Goal: Task Accomplishment & Management: Use online tool/utility

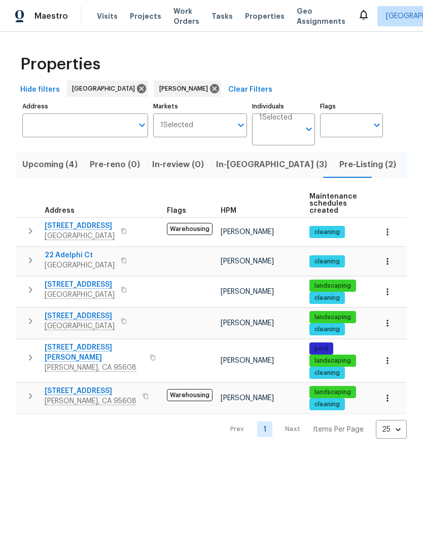
click at [126, 230] on icon "button" at bounding box center [123, 232] width 5 height 6
click at [127, 230] on icon "button" at bounding box center [124, 231] width 6 height 6
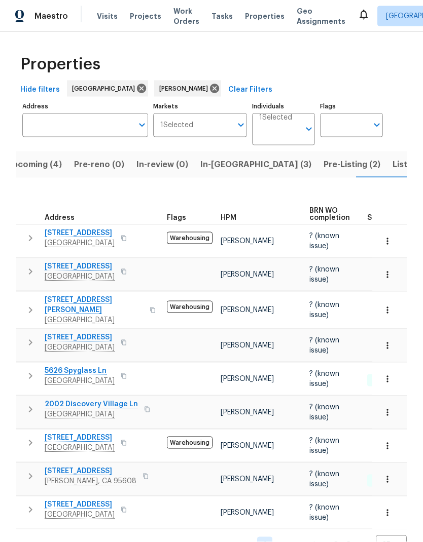
scroll to position [25, 0]
click at [126, 374] on icon "button" at bounding box center [123, 377] width 5 height 6
click at [146, 402] on button "button" at bounding box center [147, 409] width 12 height 14
click at [144, 407] on icon "button" at bounding box center [147, 410] width 6 height 6
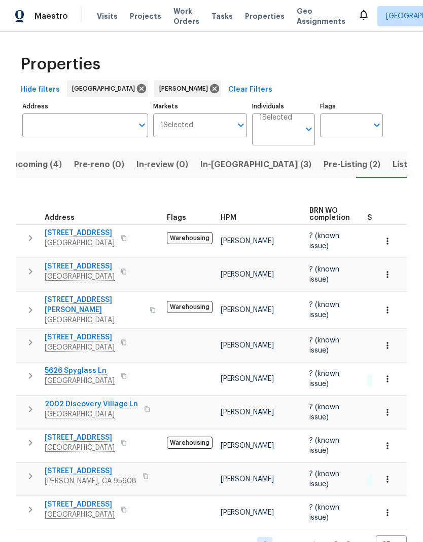
click at [144, 407] on icon "button" at bounding box center [146, 410] width 5 height 6
click at [323, 158] on span "Pre-Listing (2)" at bounding box center [351, 165] width 57 height 14
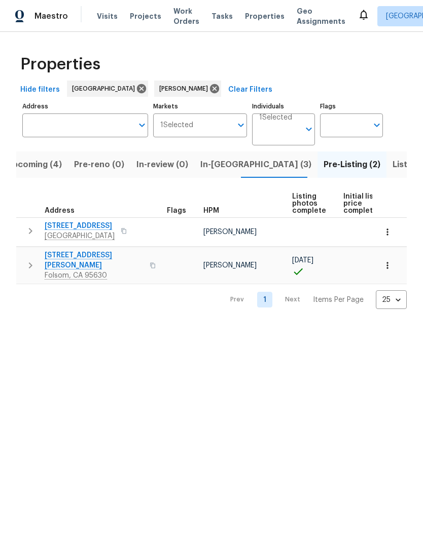
click at [146, 263] on button "button" at bounding box center [152, 265] width 12 height 24
click at [150, 263] on icon "button" at bounding box center [152, 266] width 5 height 6
click at [392, 166] on span "Listed (6)" at bounding box center [411, 165] width 39 height 14
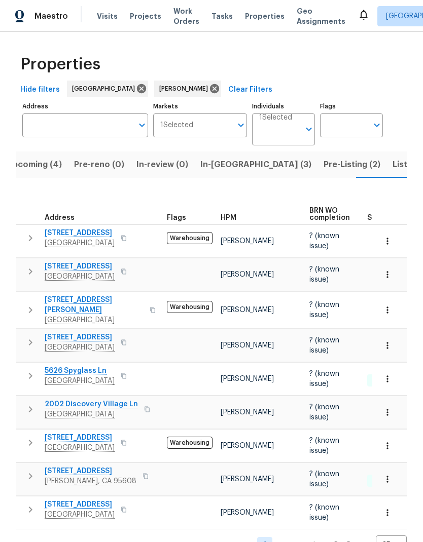
scroll to position [25, 0]
click at [127, 340] on icon "button" at bounding box center [124, 343] width 6 height 6
click at [126, 340] on icon "button" at bounding box center [123, 343] width 5 height 6
click at [98, 273] on span "[GEOGRAPHIC_DATA]" at bounding box center [80, 277] width 70 height 10
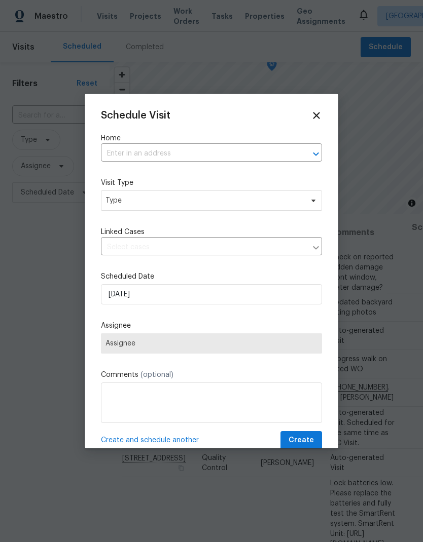
click at [196, 150] on input "text" at bounding box center [197, 154] width 193 height 16
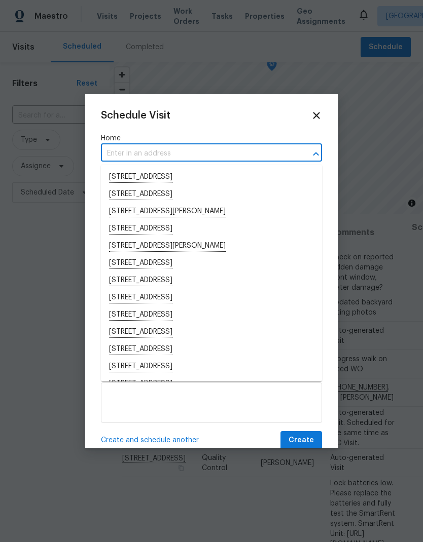
click at [169, 146] on input "text" at bounding box center [197, 154] width 193 height 16
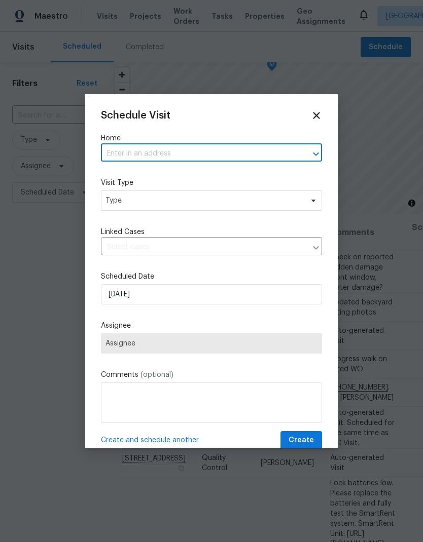
paste input "5626 Spyglass Ln Citrus Heights CA 95610"
type input "5626 Spyglass Ln Citrus Heights CA 95610"
click at [198, 175] on li "5626 Spyglass Ln, Citrus Heights, CA 95610" at bounding box center [211, 177] width 221 height 17
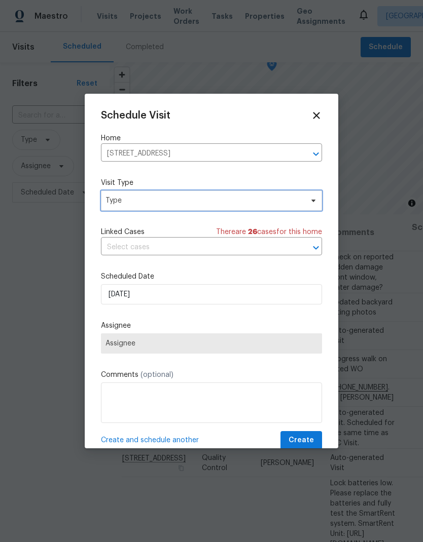
click at [208, 199] on span "Type" at bounding box center [203, 201] width 197 height 10
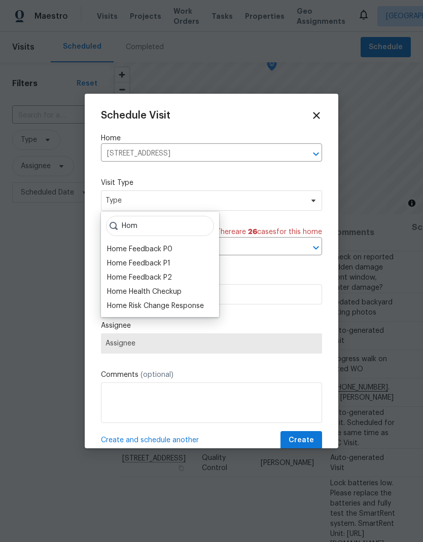
type input "Hom"
click at [175, 289] on div "Home Health Checkup" at bounding box center [144, 292] width 75 height 10
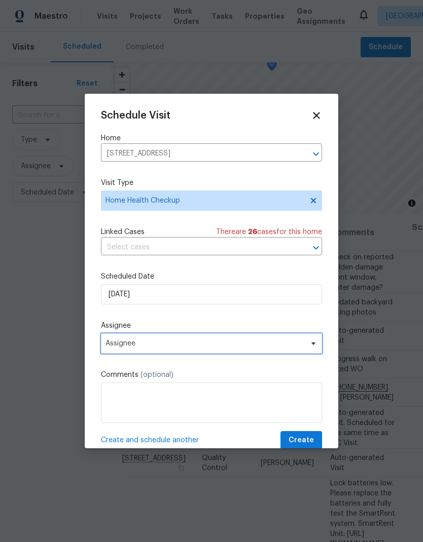
click at [265, 342] on span "Assignee" at bounding box center [211, 344] width 221 height 20
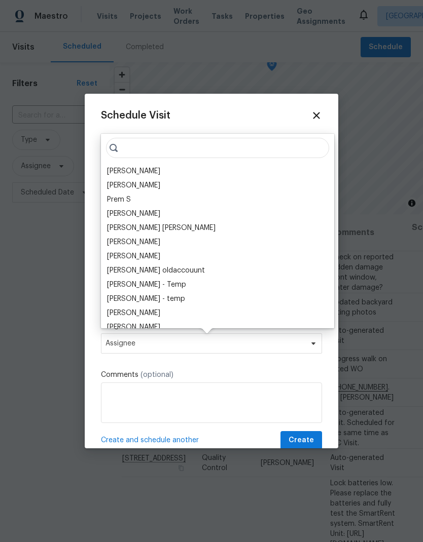
click at [145, 168] on div "[PERSON_NAME]" at bounding box center [133, 171] width 53 height 10
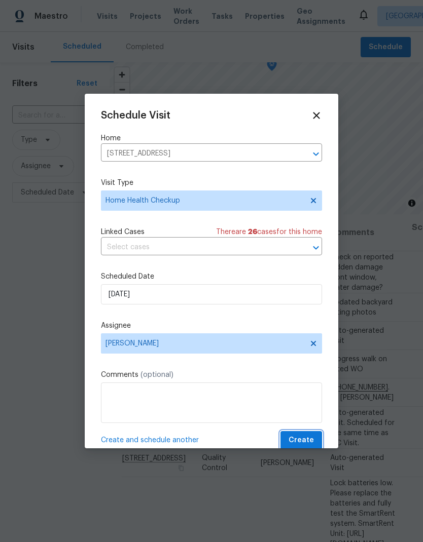
click at [304, 442] on span "Create" at bounding box center [300, 440] width 25 height 13
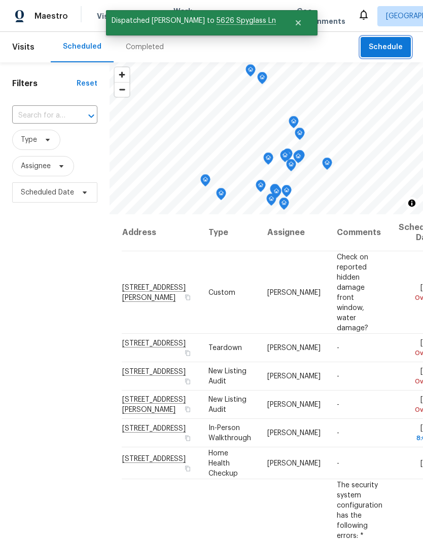
click at [396, 48] on span "Schedule" at bounding box center [386, 47] width 34 height 13
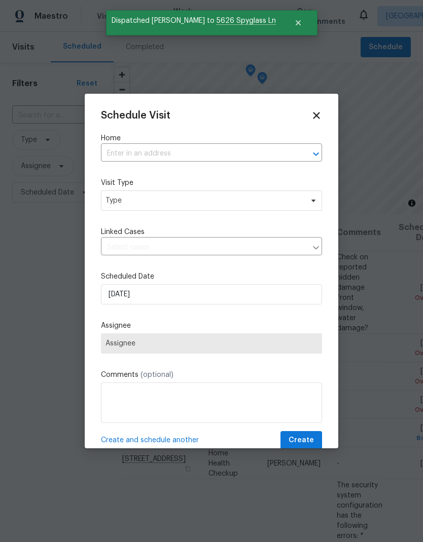
click at [176, 149] on input "text" at bounding box center [197, 154] width 193 height 16
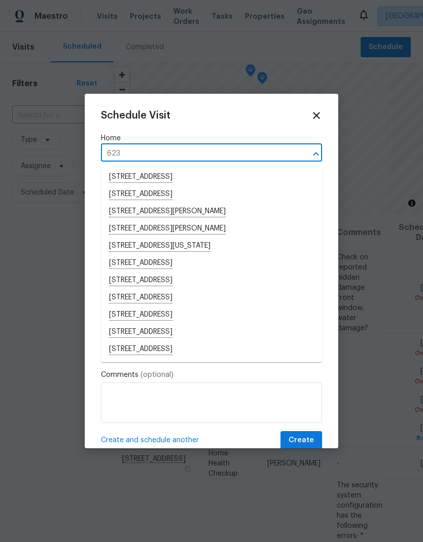
type input "6230"
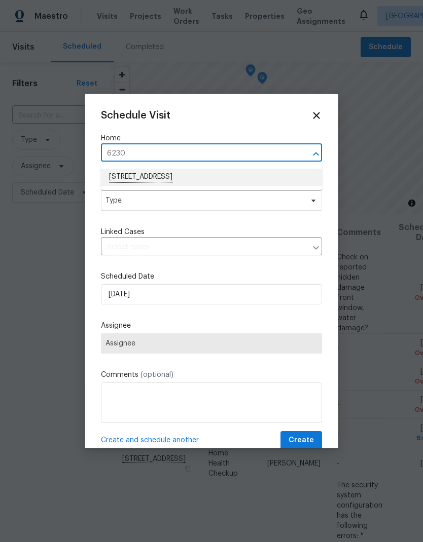
click at [228, 176] on li "6230 Oak Valley Ln, Citrus Heights, CA 95621" at bounding box center [211, 177] width 221 height 17
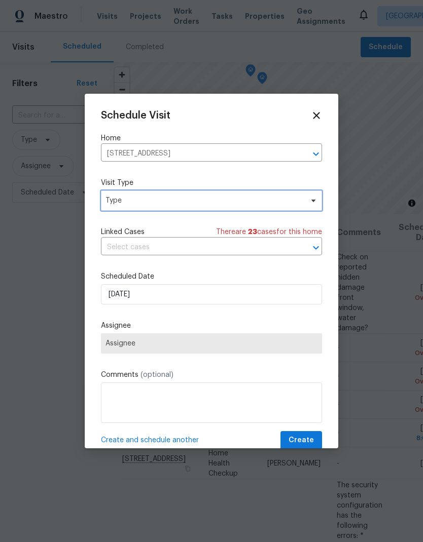
click at [229, 203] on span "Type" at bounding box center [203, 201] width 197 height 10
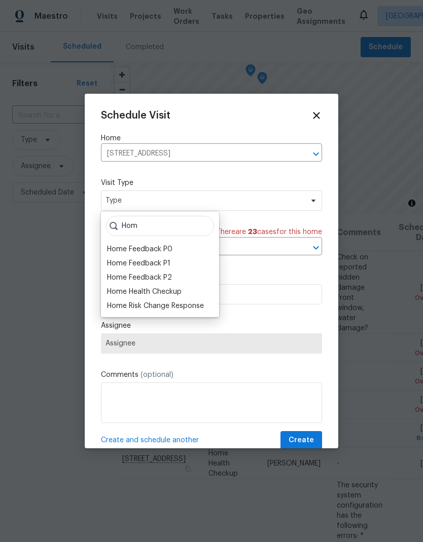
type input "Hom"
click at [174, 291] on div "Home Health Checkup" at bounding box center [144, 292] width 75 height 10
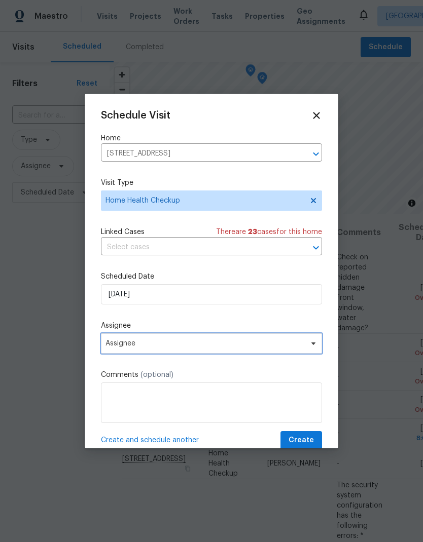
click at [220, 347] on span "Assignee" at bounding box center [204, 344] width 199 height 8
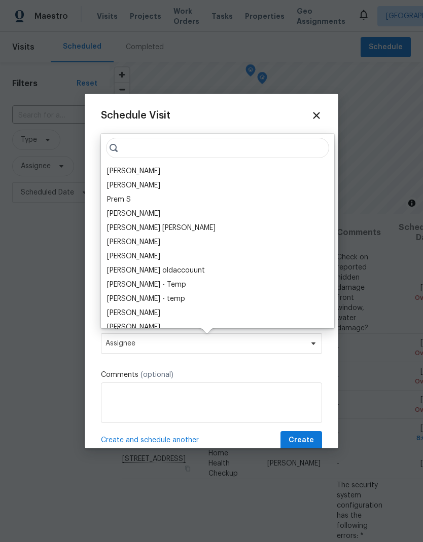
click at [148, 166] on div "[PERSON_NAME]" at bounding box center [133, 171] width 53 height 10
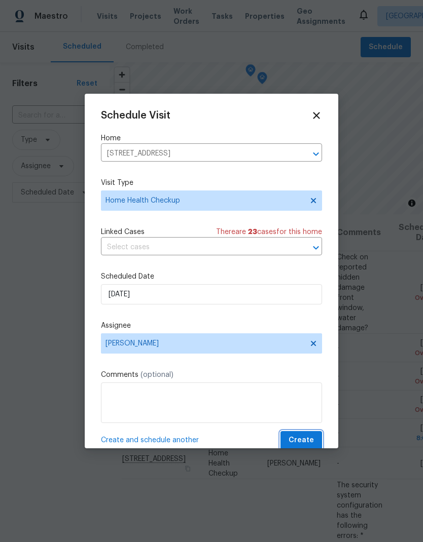
click at [307, 446] on span "Create" at bounding box center [300, 440] width 25 height 13
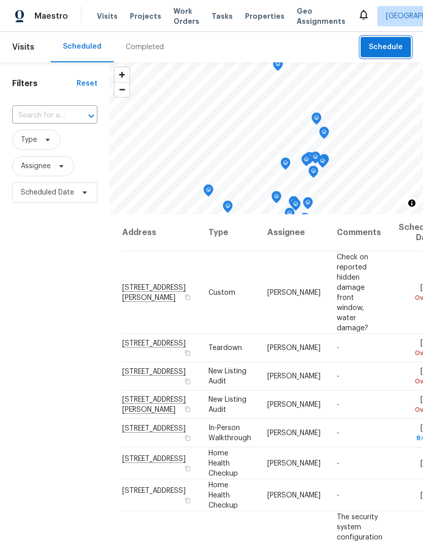
click at [394, 47] on span "Schedule" at bounding box center [386, 47] width 34 height 13
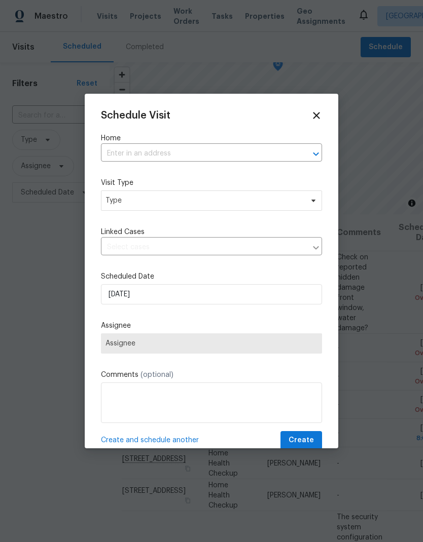
click at [187, 150] on input "text" at bounding box center [197, 154] width 193 height 16
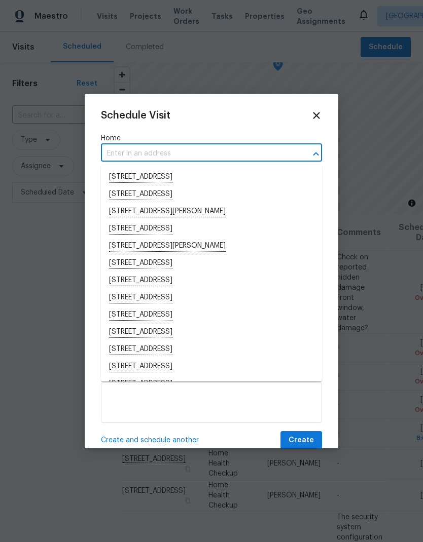
click at [146, 147] on input "text" at bounding box center [197, 154] width 193 height 16
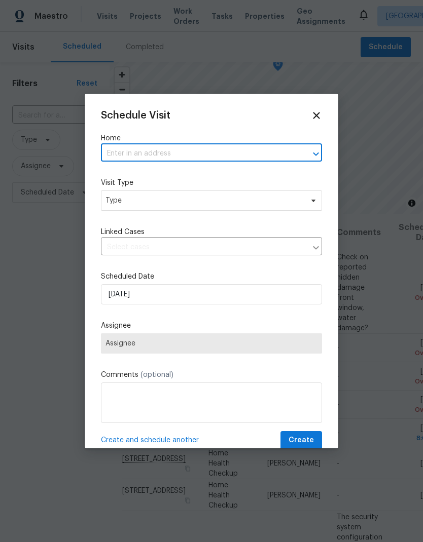
paste input "2002 Discovery Village Ln Gold River CA 95670"
type input "2002 Discovery Village Ln Gold River CA 95670"
click at [192, 174] on li "2002 Discovery Village Ln, Gold River, CA 95670" at bounding box center [211, 177] width 221 height 17
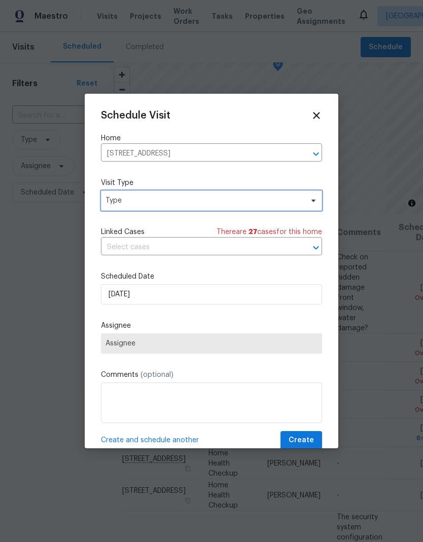
click at [223, 198] on span "Type" at bounding box center [203, 201] width 197 height 10
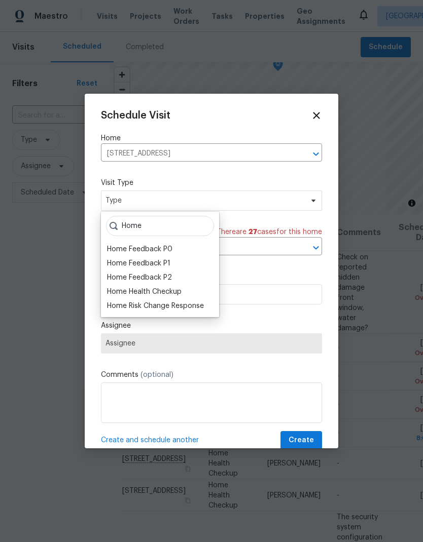
type input "Home"
click at [176, 293] on div "Home Health Checkup" at bounding box center [144, 292] width 75 height 10
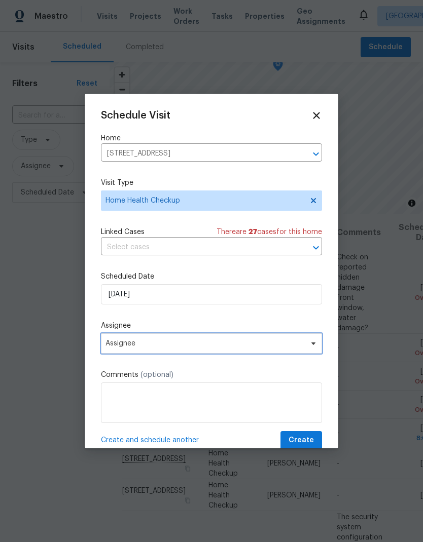
click at [236, 345] on span "Assignee" at bounding box center [204, 344] width 199 height 8
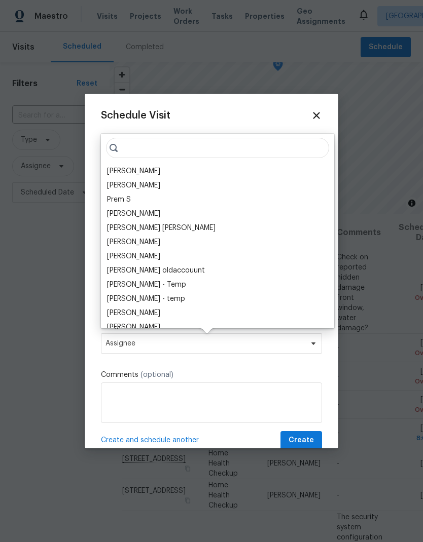
click at [146, 169] on div "[PERSON_NAME]" at bounding box center [133, 171] width 53 height 10
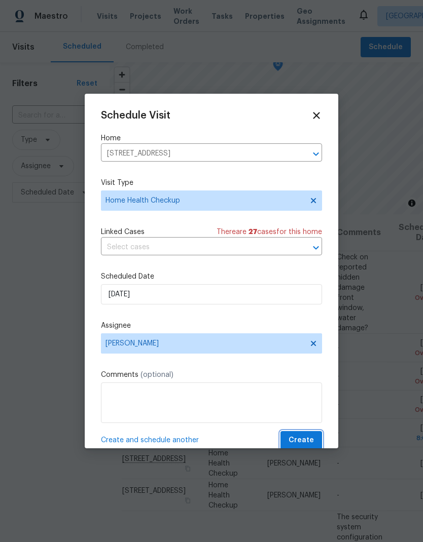
click at [305, 441] on span "Create" at bounding box center [300, 440] width 25 height 13
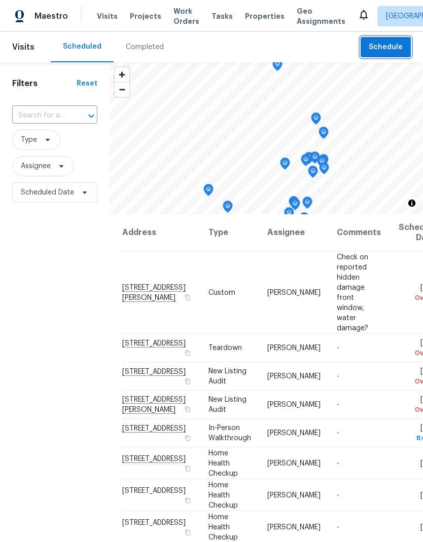
click at [394, 54] on button "Schedule" at bounding box center [385, 47] width 50 height 21
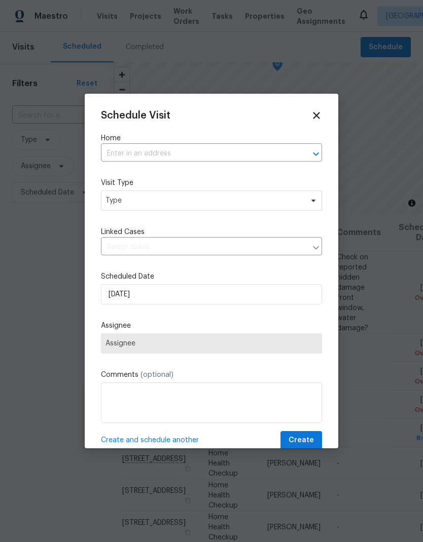
click at [184, 148] on input "text" at bounding box center [197, 154] width 193 height 16
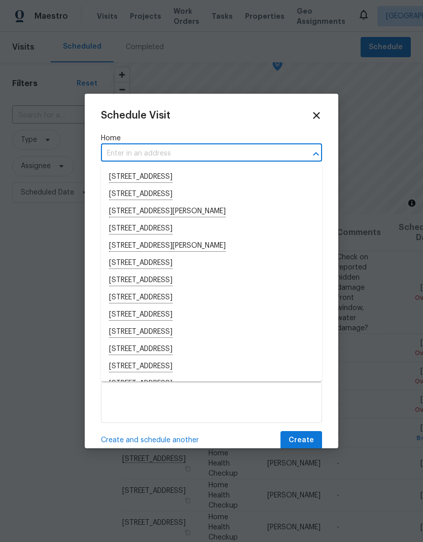
click at [200, 148] on input "text" at bounding box center [197, 154] width 193 height 16
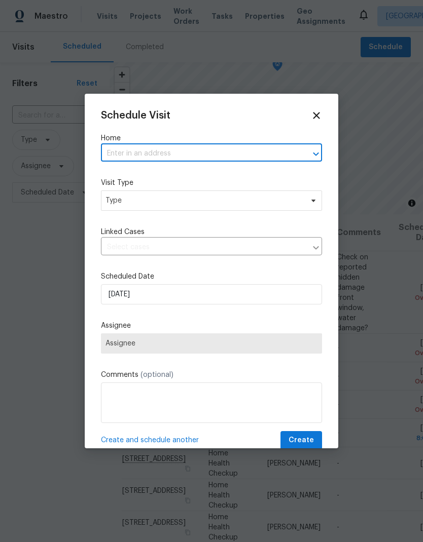
paste input "276 Barnhill Dr Folsom CA 95630"
type input "276 Barnhill Dr Folsom CA 95630"
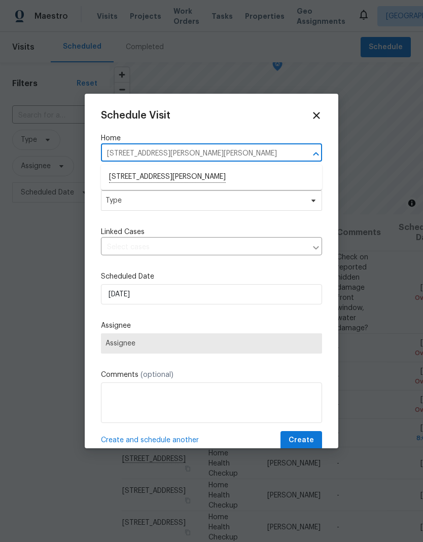
click at [193, 174] on li "276 Barnhill Dr, Folsom, CA 95630" at bounding box center [211, 177] width 221 height 17
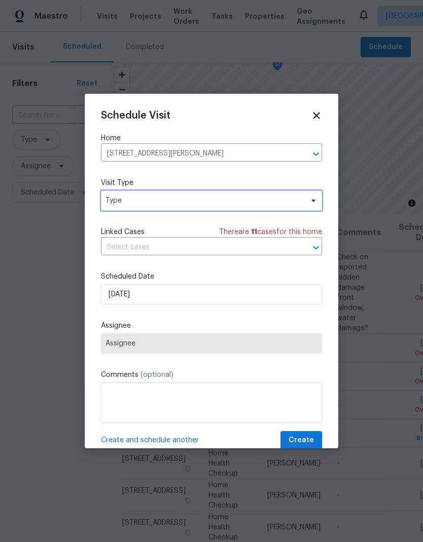
click at [203, 202] on span "Type" at bounding box center [203, 201] width 197 height 10
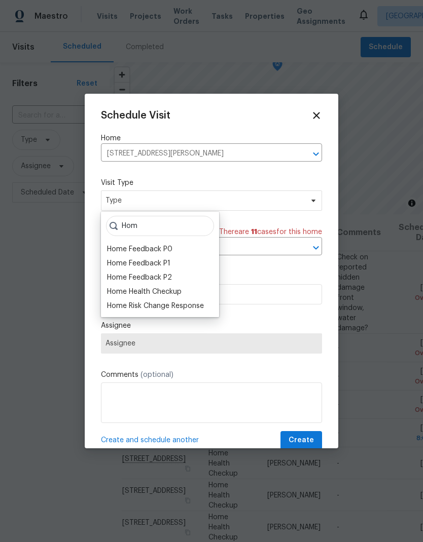
type input "Hom"
click at [185, 287] on div "Home Health Checkup" at bounding box center [160, 292] width 112 height 14
click at [171, 289] on div "Home Health Checkup" at bounding box center [144, 292] width 75 height 10
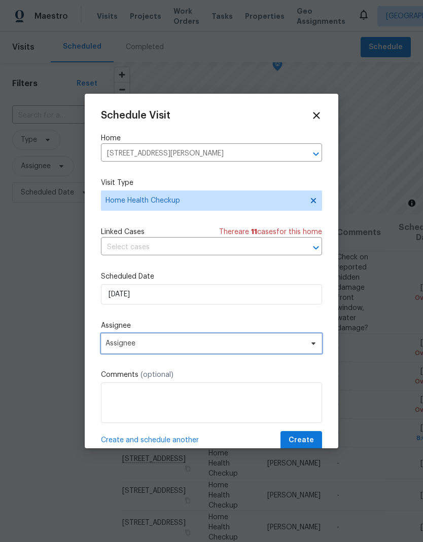
click at [220, 348] on span "Assignee" at bounding box center [204, 344] width 199 height 8
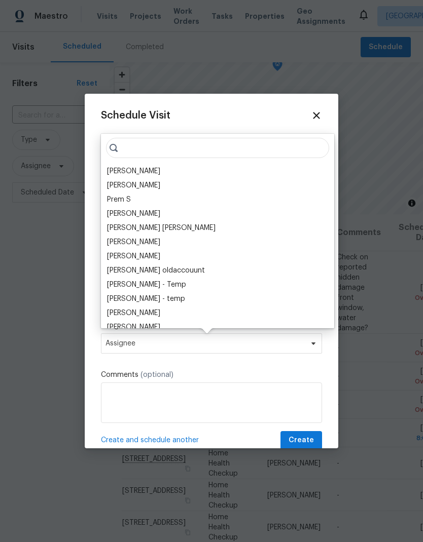
click at [141, 173] on div "[PERSON_NAME]" at bounding box center [133, 171] width 53 height 10
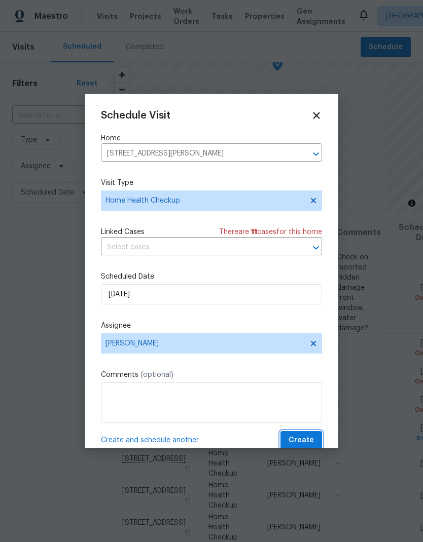
click at [306, 445] on span "Create" at bounding box center [300, 440] width 25 height 13
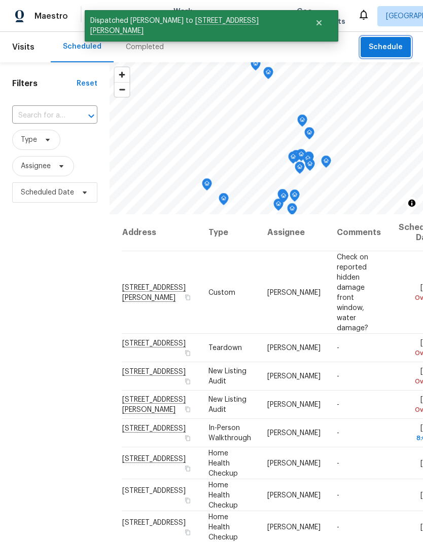
click at [392, 48] on span "Schedule" at bounding box center [386, 47] width 34 height 13
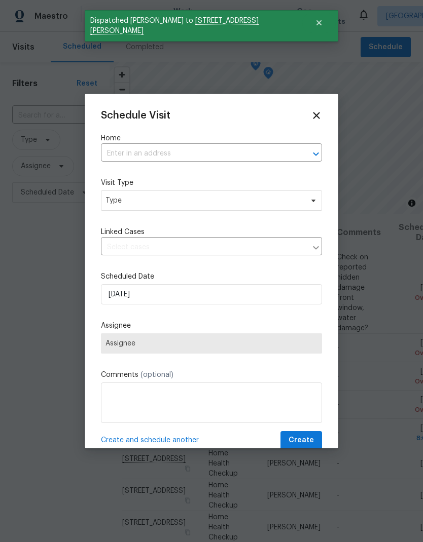
click at [148, 150] on input "text" at bounding box center [197, 154] width 193 height 16
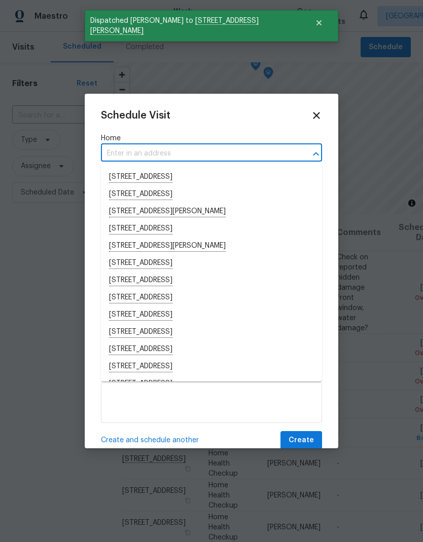
type input "w"
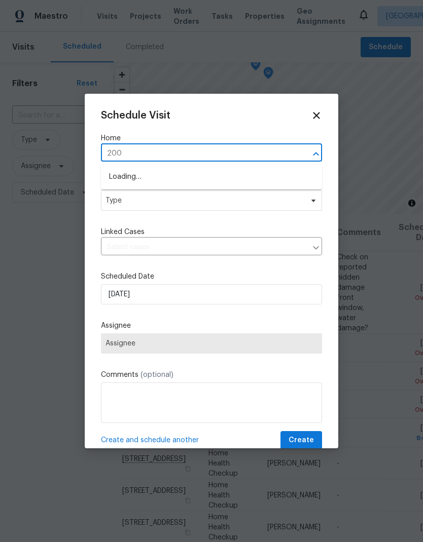
type input "2002"
click at [196, 176] on li "2002 Discovery Village Ln, Gold River, CA 95670" at bounding box center [211, 177] width 221 height 17
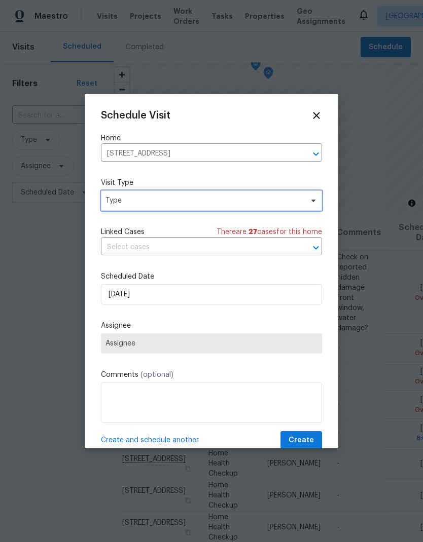
click at [202, 199] on span "Type" at bounding box center [203, 201] width 197 height 10
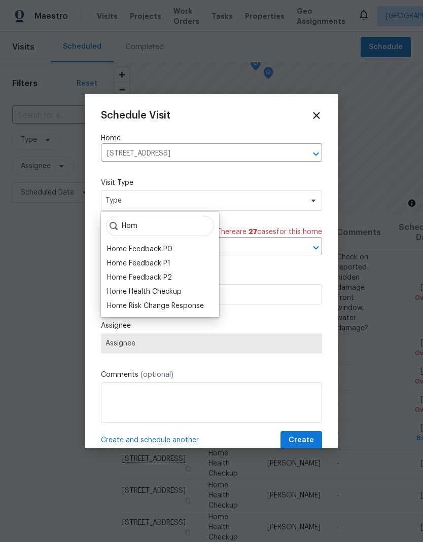
type input "Hom"
click at [181, 294] on div "Home Health Checkup" at bounding box center [144, 292] width 75 height 10
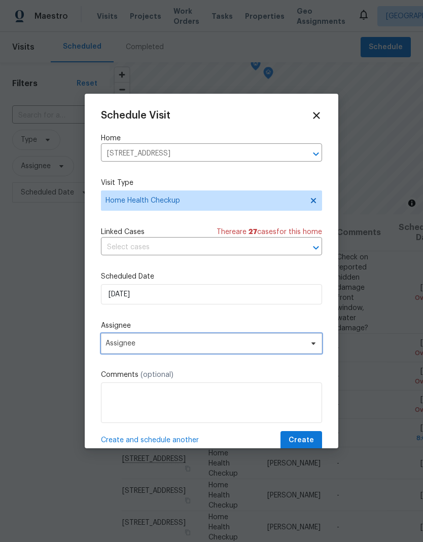
click at [219, 346] on span "Assignee" at bounding box center [204, 344] width 199 height 8
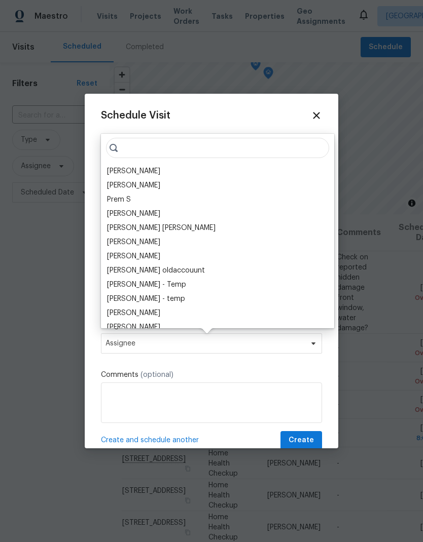
click at [144, 169] on div "[PERSON_NAME]" at bounding box center [133, 171] width 53 height 10
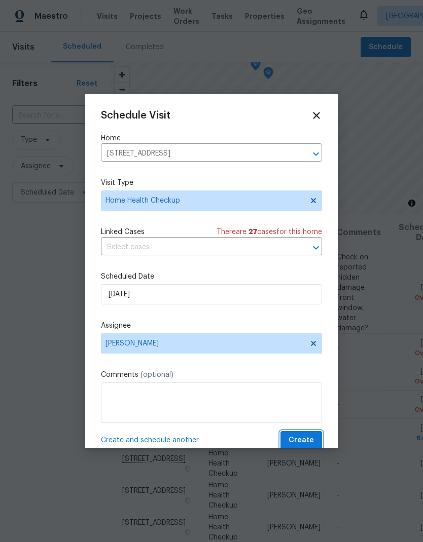
click at [308, 442] on span "Create" at bounding box center [300, 440] width 25 height 13
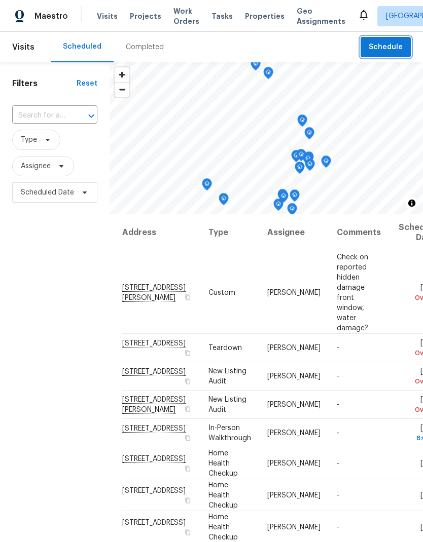
click at [388, 44] on span "Schedule" at bounding box center [386, 47] width 34 height 13
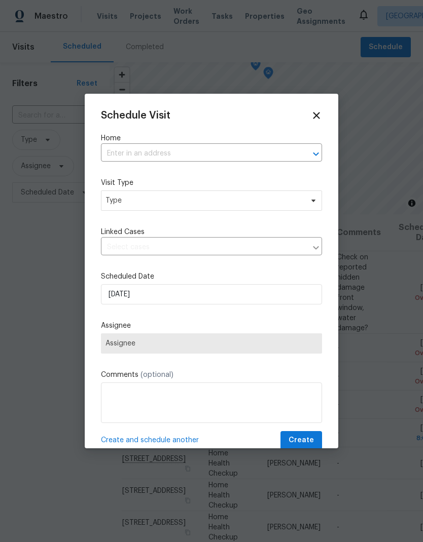
click at [217, 149] on input "text" at bounding box center [197, 154] width 193 height 16
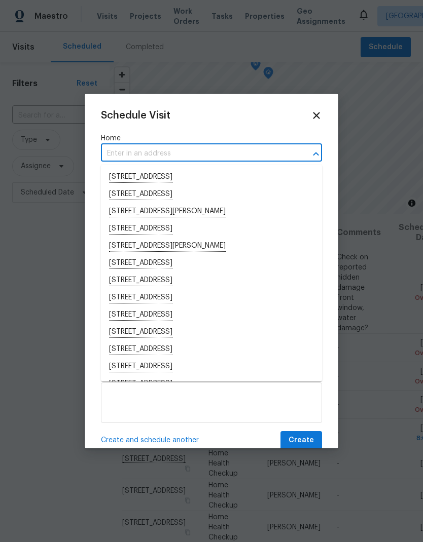
click at [145, 150] on input "text" at bounding box center [197, 154] width 193 height 16
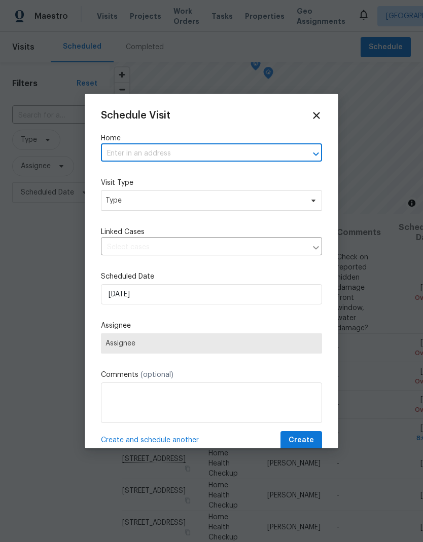
paste input "3667 Archetto Dr El Dorado Hills CA 95762"
type input "3667 Archetto Dr El Dorado Hills CA 95762"
click at [202, 175] on li "3667 Archetto Dr, El Dorado Hills, CA 95762" at bounding box center [211, 177] width 221 height 17
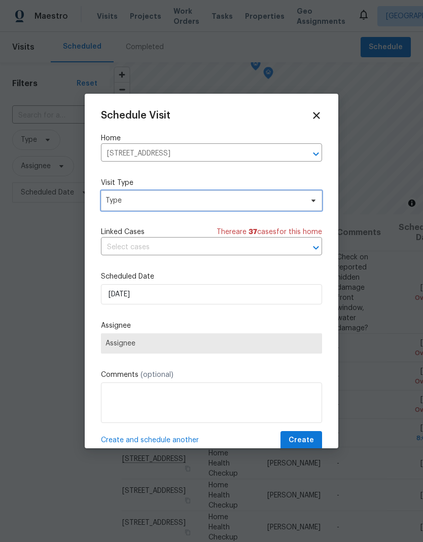
click at [213, 199] on span "Type" at bounding box center [203, 201] width 197 height 10
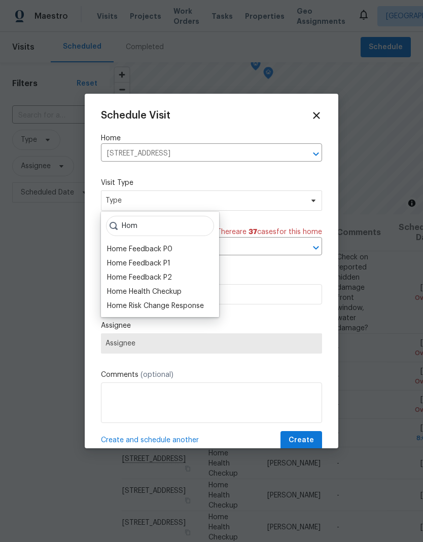
type input "Hom"
click at [181, 289] on div "Home Health Checkup" at bounding box center [144, 292] width 75 height 10
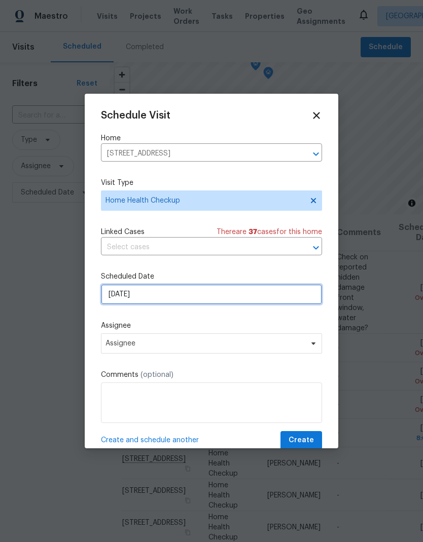
click at [223, 295] on input "10/8/2025" at bounding box center [211, 294] width 221 height 20
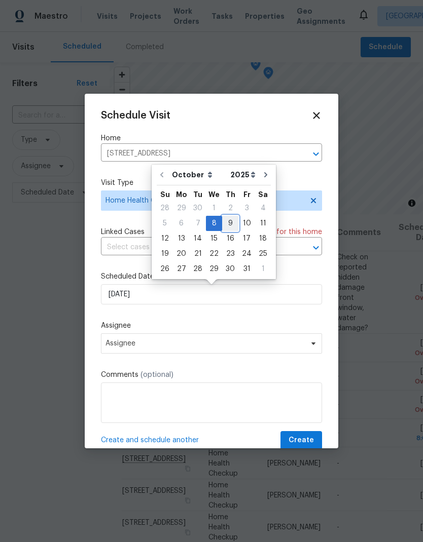
click at [226, 220] on div "9" at bounding box center [230, 223] width 16 height 14
type input "10/9/2025"
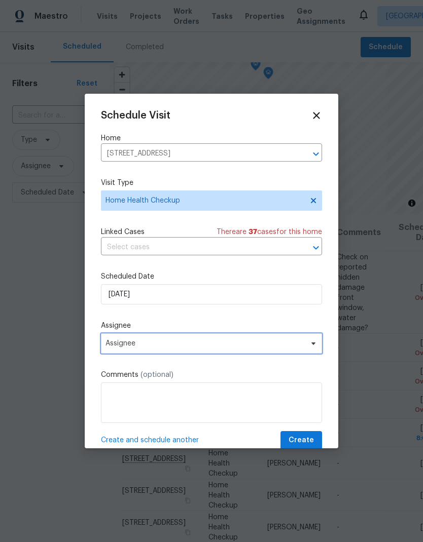
click at [237, 345] on span "Assignee" at bounding box center [204, 344] width 199 height 8
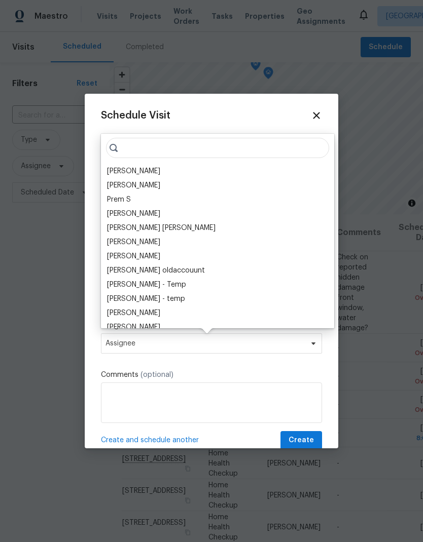
click at [318, 119] on icon at bounding box center [316, 115] width 11 height 11
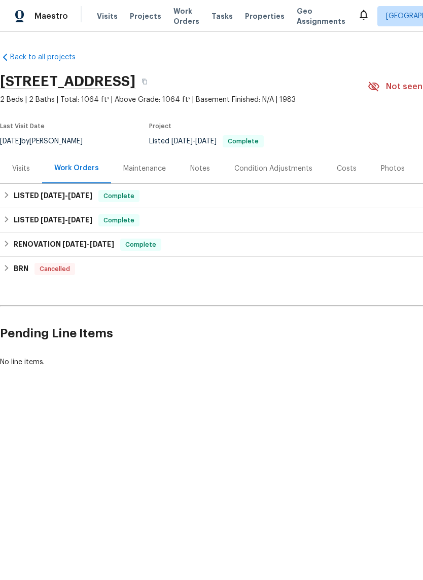
click at [280, 170] on div "Condition Adjustments" at bounding box center [273, 169] width 78 height 10
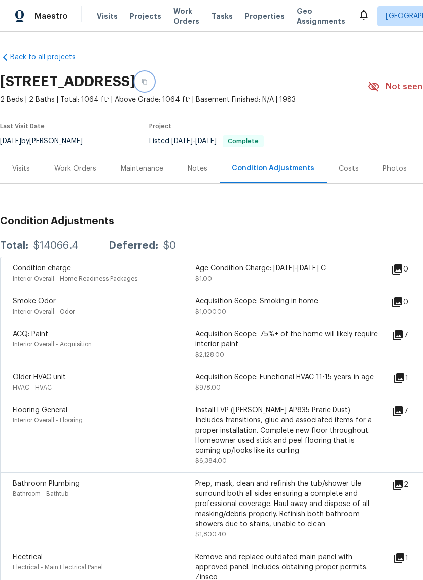
click at [154, 83] on button "button" at bounding box center [144, 81] width 18 height 18
click at [148, 80] on icon "button" at bounding box center [144, 82] width 6 height 6
